Goal: Check status

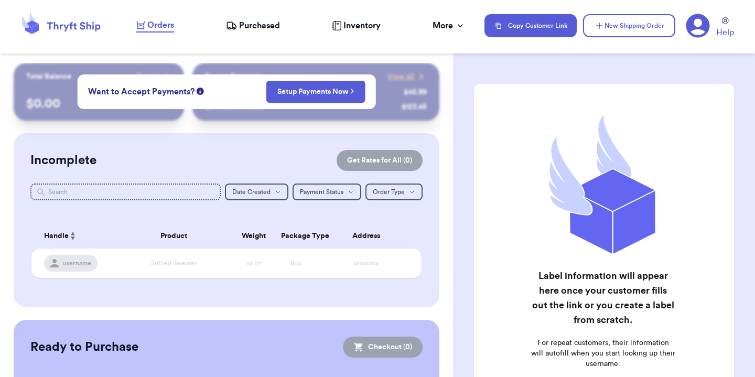
click at [248, 33] on nav "Orders Purchased Inventory More Stats Completed Orders Payments Payouts Copy Cu…" at bounding box center [440, 25] width 629 height 35
click at [248, 27] on span "Purchased" at bounding box center [259, 25] width 41 height 13
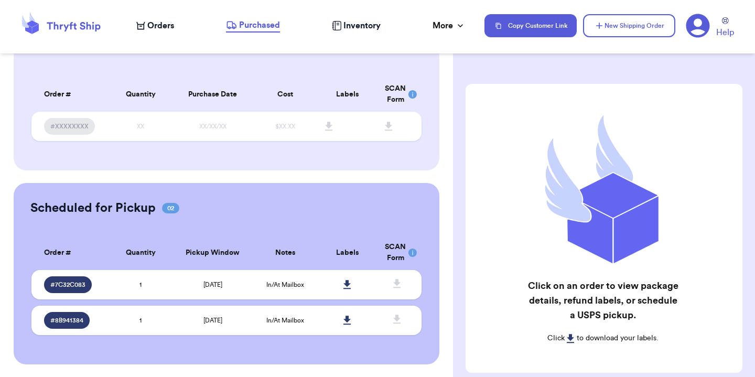
scroll to position [61, 0]
click at [73, 288] on span "# 7C32C083" at bounding box center [67, 284] width 35 height 8
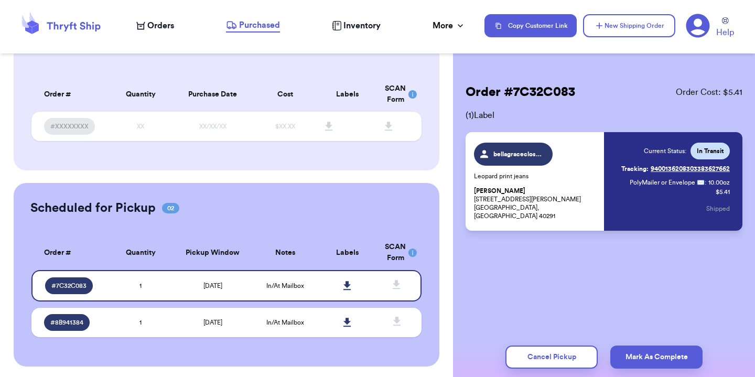
click at [705, 166] on link "Tracking: 9400136208303383627662" at bounding box center [675, 168] width 108 height 17
click at [238, 325] on td "[DATE]" at bounding box center [213, 322] width 82 height 29
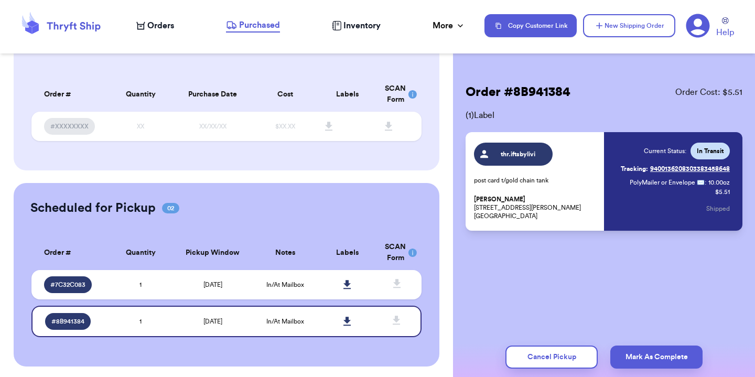
click at [685, 172] on link "Tracking: 9400136208303383458648" at bounding box center [674, 168] width 109 height 17
click at [121, 293] on td "1" at bounding box center [141, 284] width 62 height 29
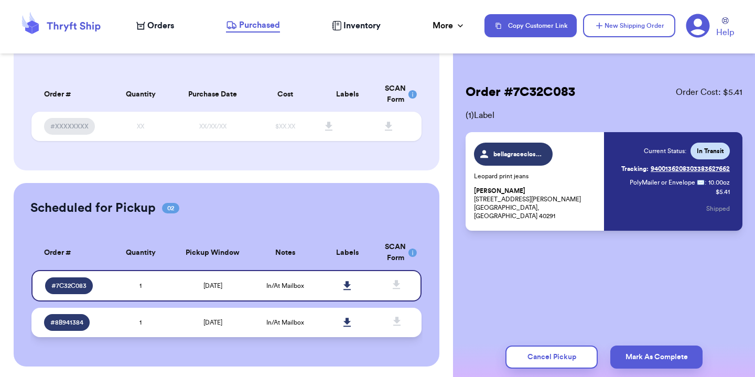
click at [122, 324] on td "1" at bounding box center [141, 322] width 62 height 29
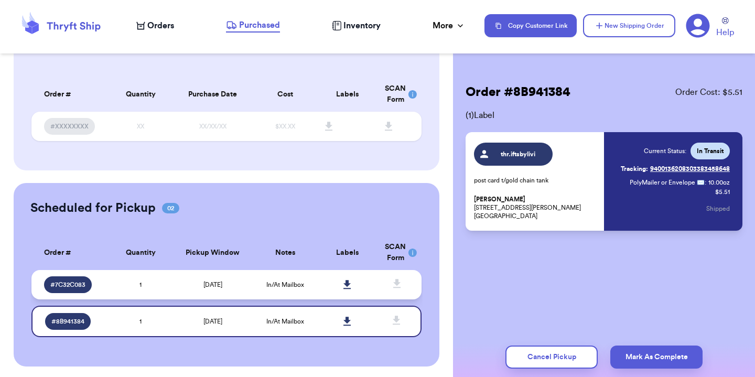
click at [125, 295] on td "1" at bounding box center [141, 284] width 62 height 29
